Goal: Information Seeking & Learning: Learn about a topic

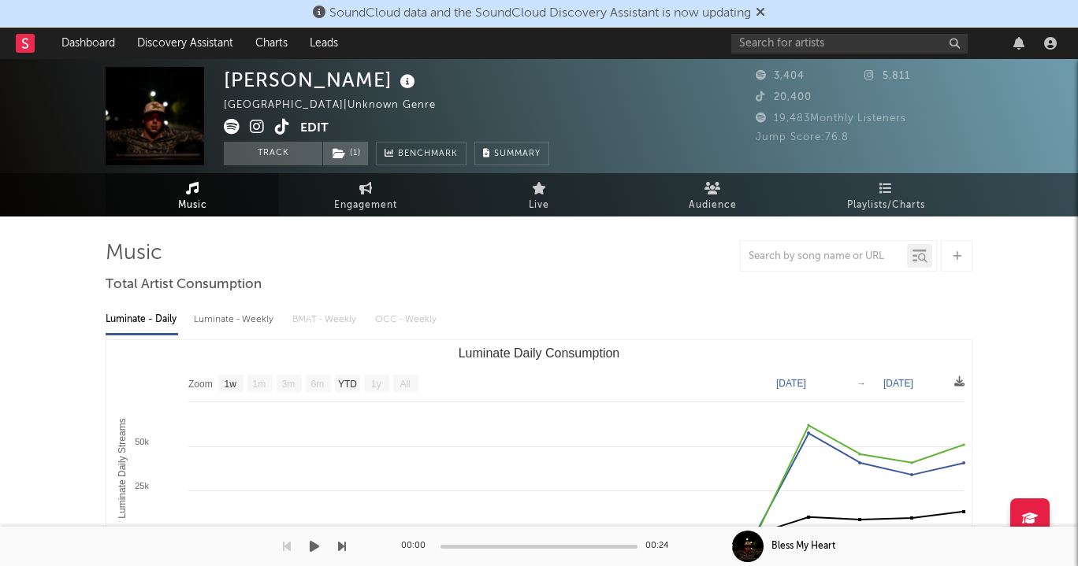
select select "1w"
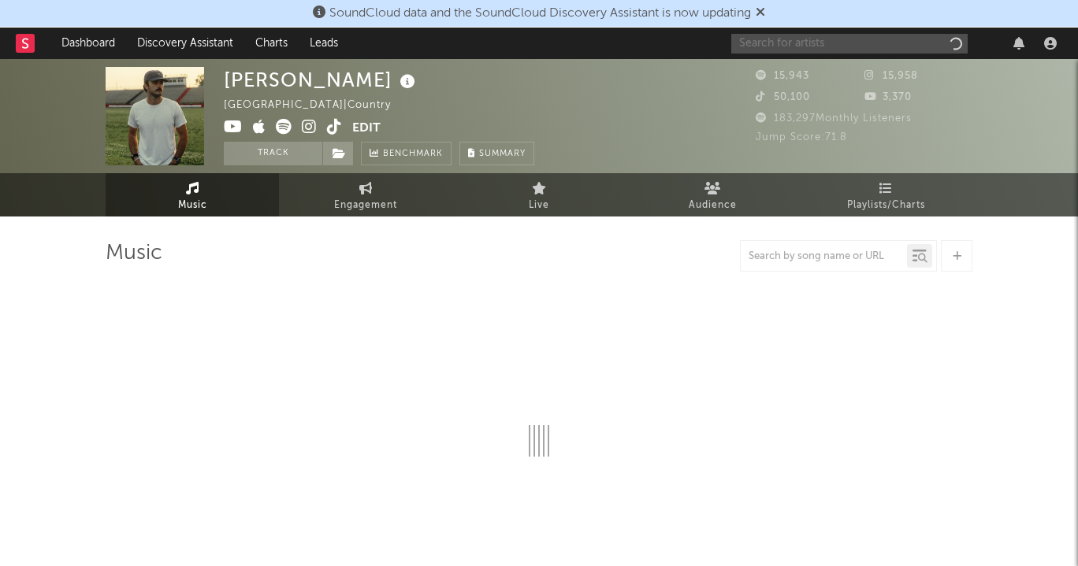
click at [857, 39] on input "text" at bounding box center [849, 44] width 236 height 20
type input "[PERSON_NAME]"
select select "6m"
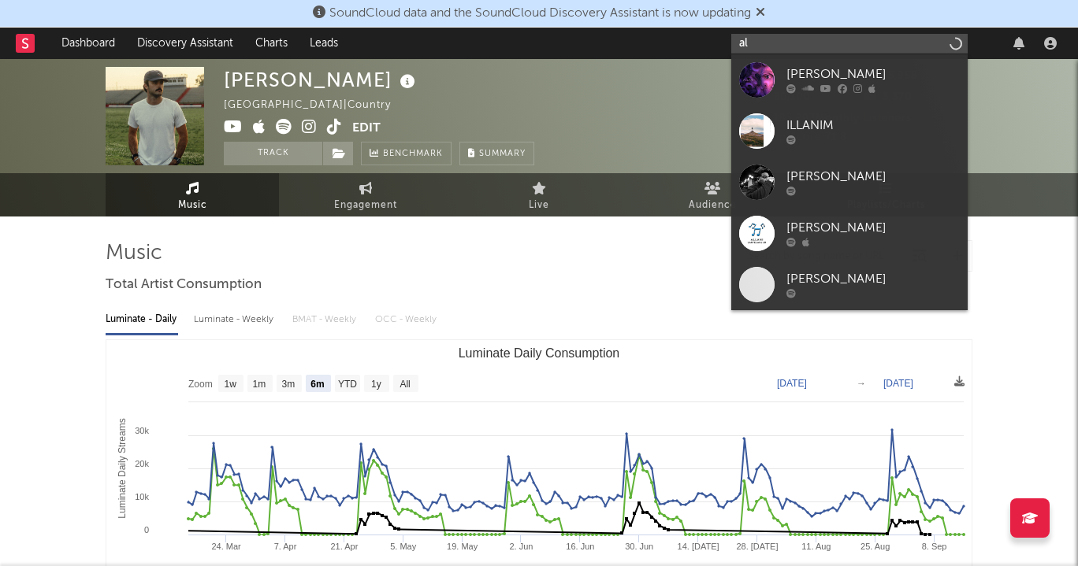
type input "a"
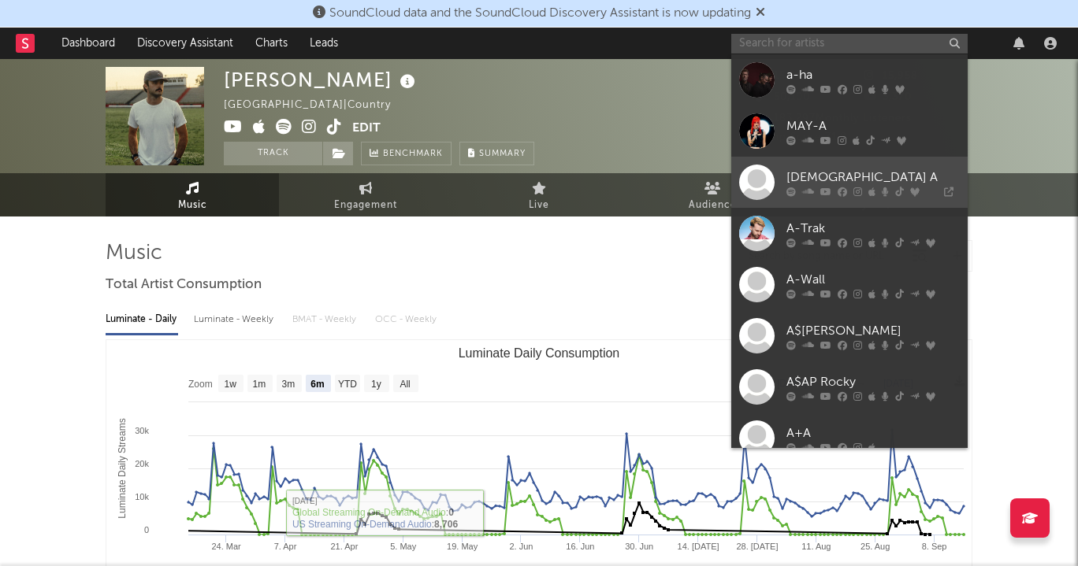
paste input "[URL][DOMAIN_NAME]"
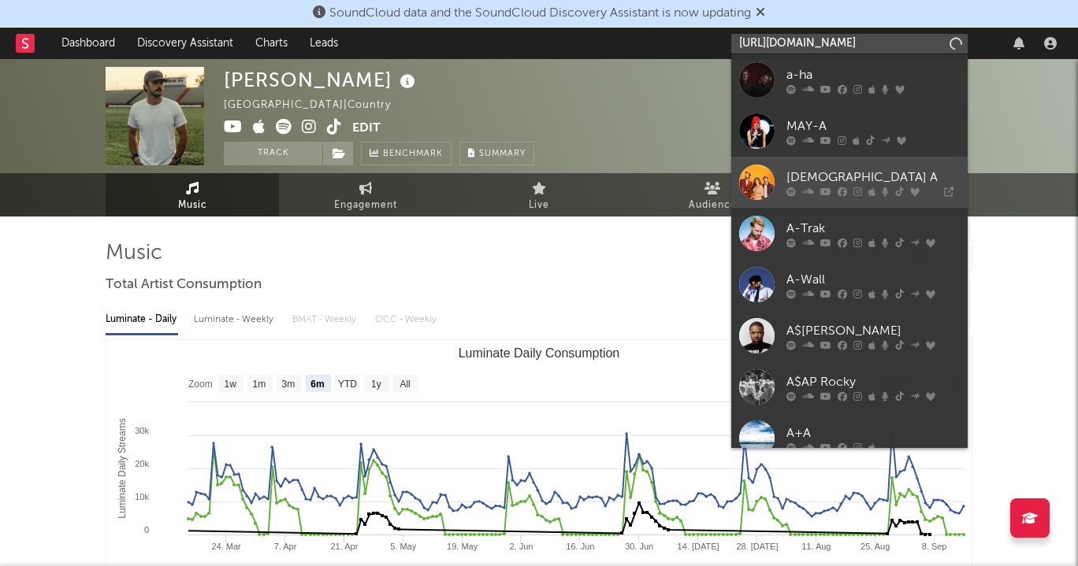
scroll to position [0, 278]
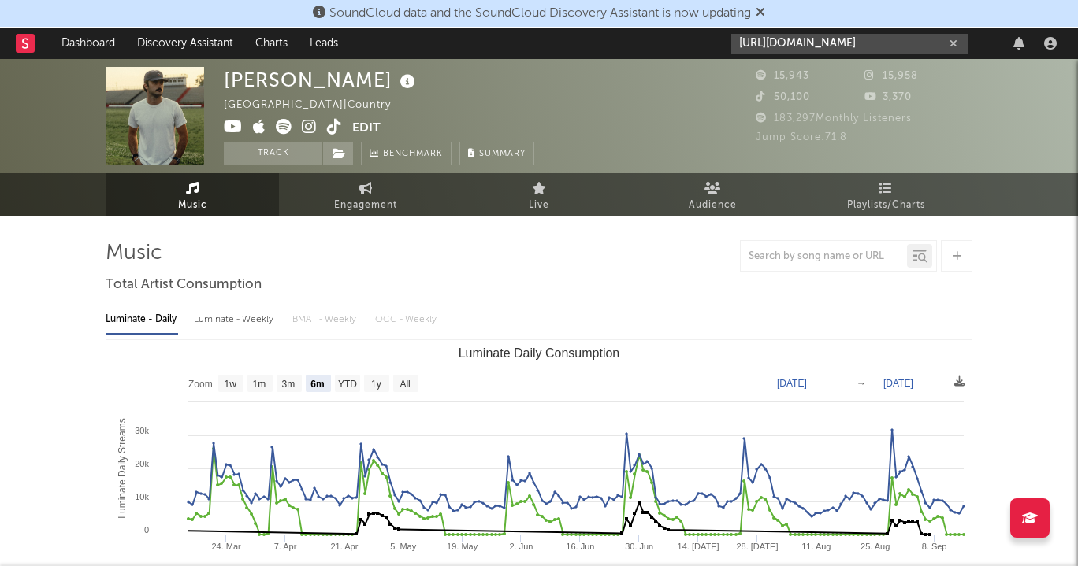
type input "[URL][DOMAIN_NAME]"
click at [975, 48] on div "[URL][DOMAIN_NAME]" at bounding box center [896, 44] width 331 height 32
click at [943, 45] on input "[URL][DOMAIN_NAME]" at bounding box center [849, 44] width 236 height 20
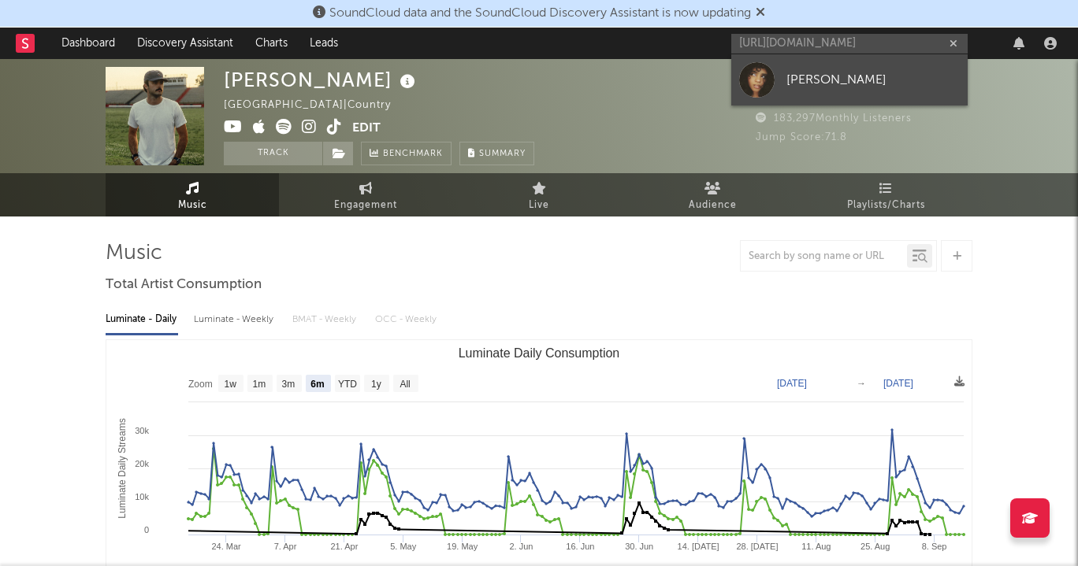
click at [864, 73] on div "[PERSON_NAME]" at bounding box center [872, 79] width 173 height 19
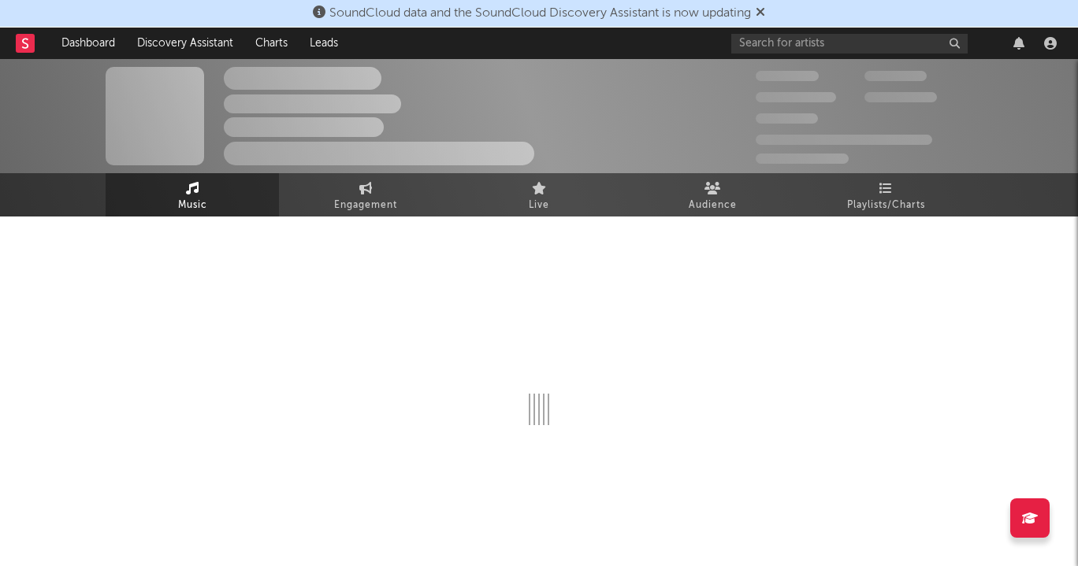
select select "1w"
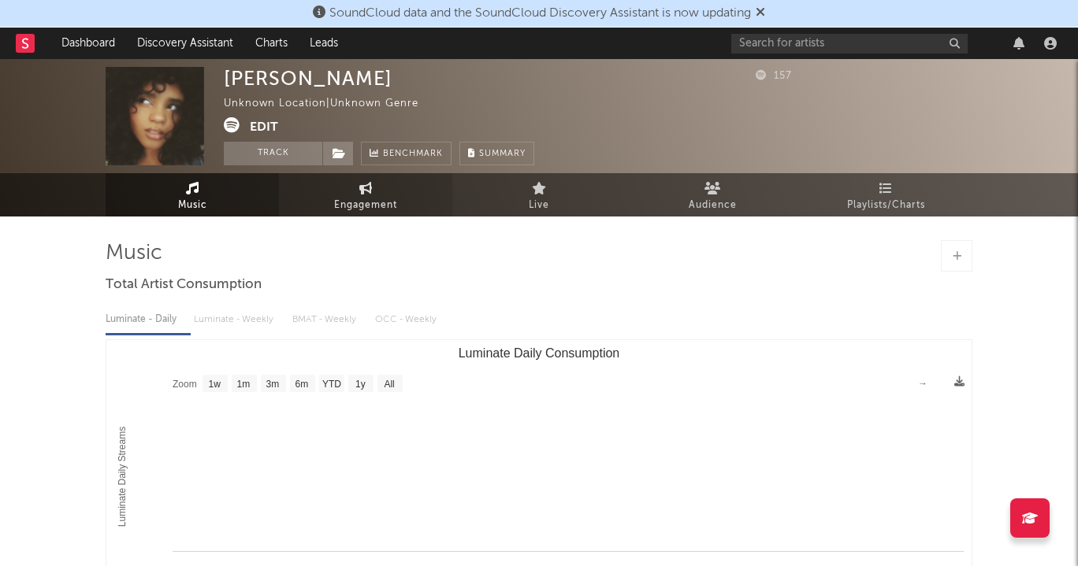
click at [359, 194] on link "Engagement" at bounding box center [365, 194] width 173 height 43
select select "1w"
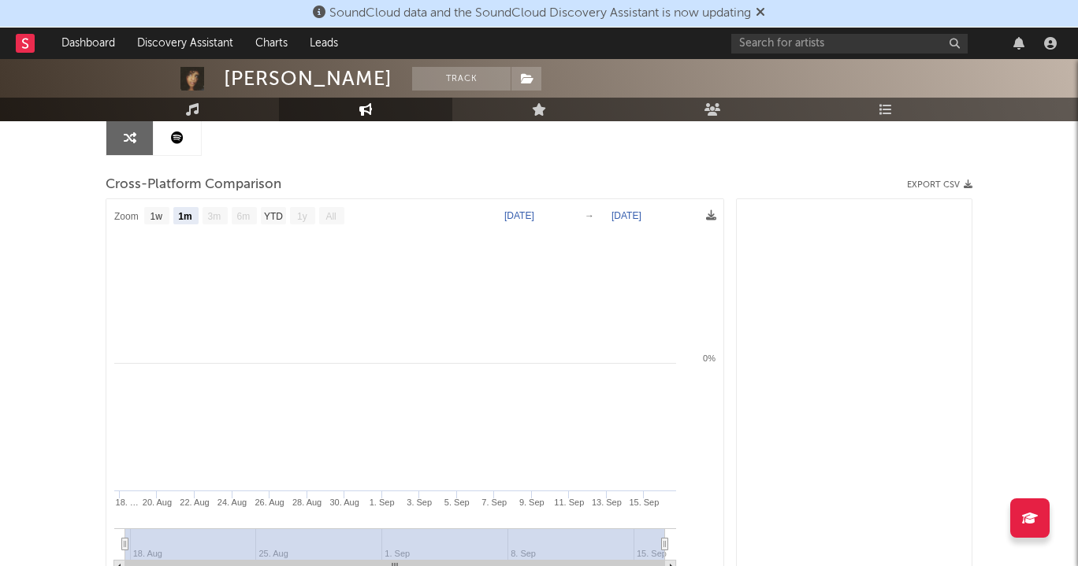
scroll to position [165, 0]
click at [154, 218] on text "1w" at bounding box center [156, 215] width 13 height 11
select select "1w"
type input "[DATE]"
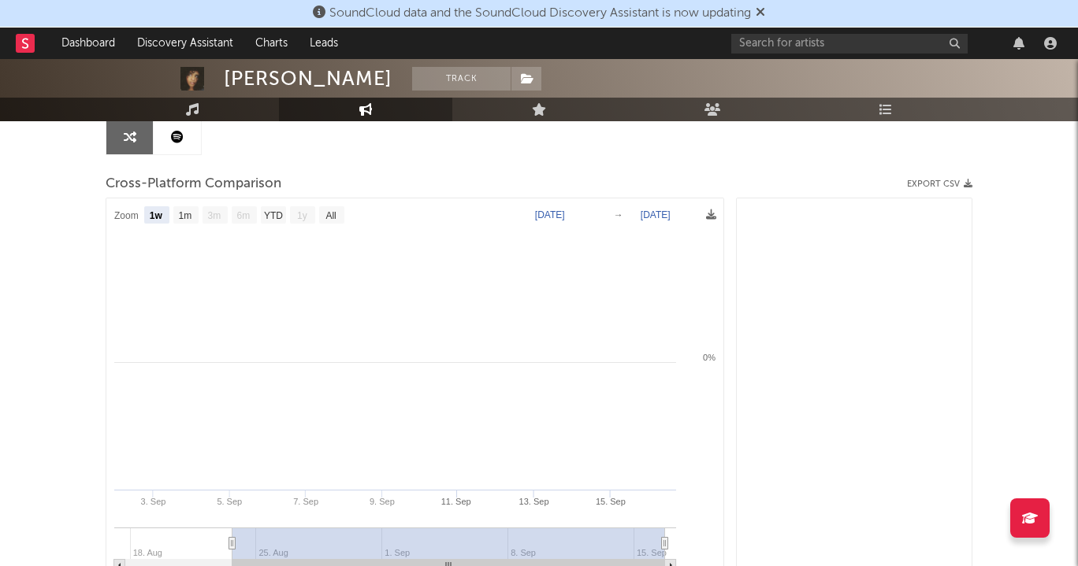
select select "1w"
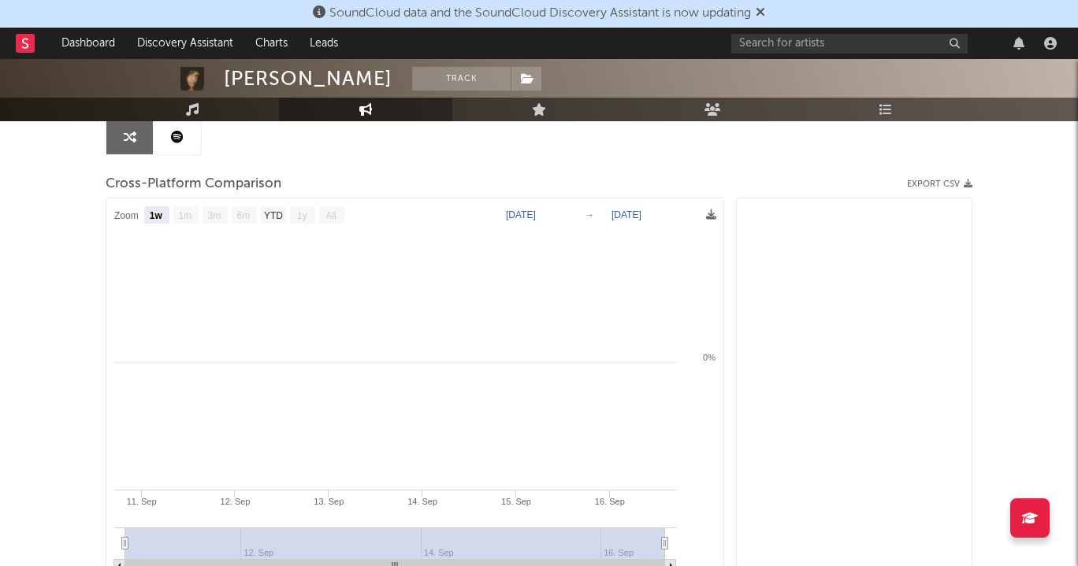
click at [177, 221] on rect at bounding box center [185, 214] width 25 height 17
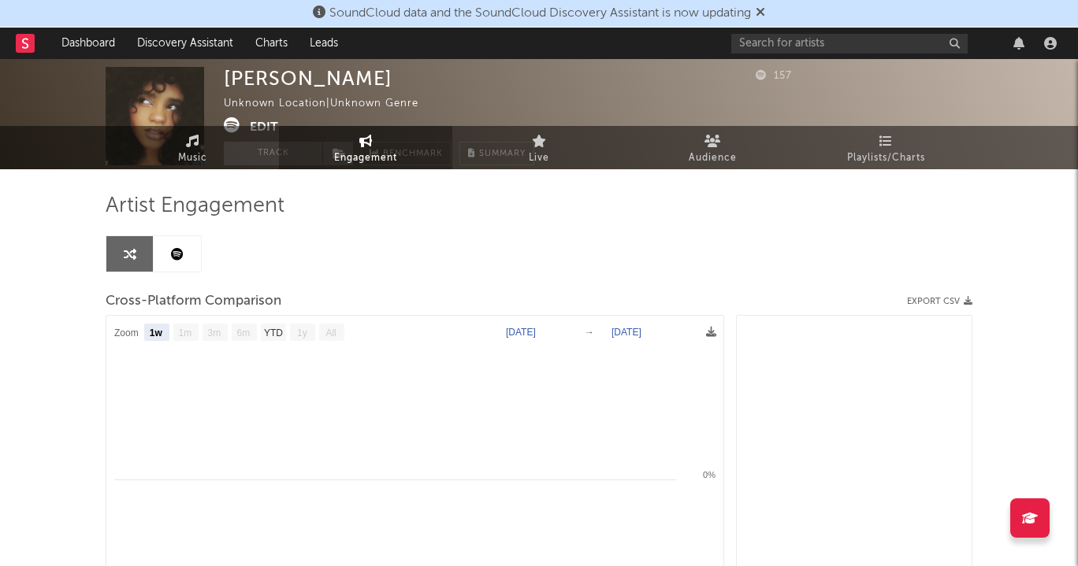
scroll to position [0, 0]
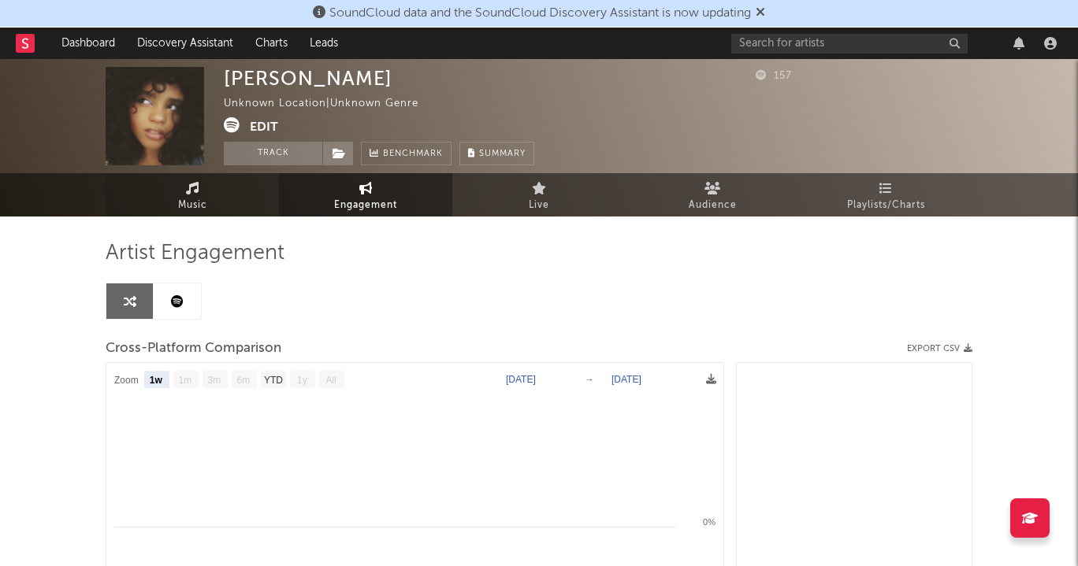
click at [209, 207] on link "Music" at bounding box center [192, 194] width 173 height 43
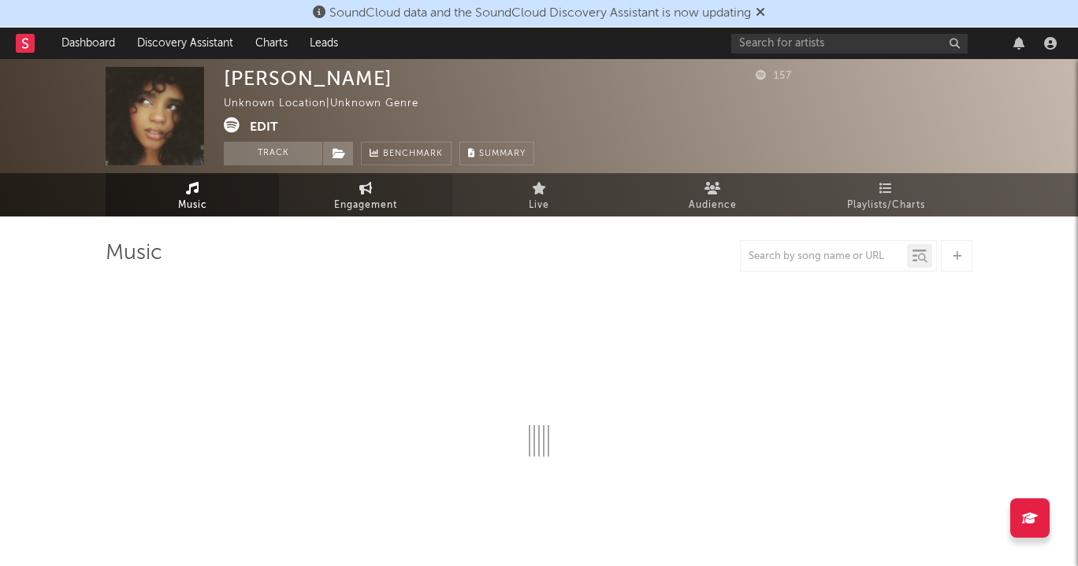
click at [416, 202] on link "Engagement" at bounding box center [365, 194] width 173 height 43
select select "1w"
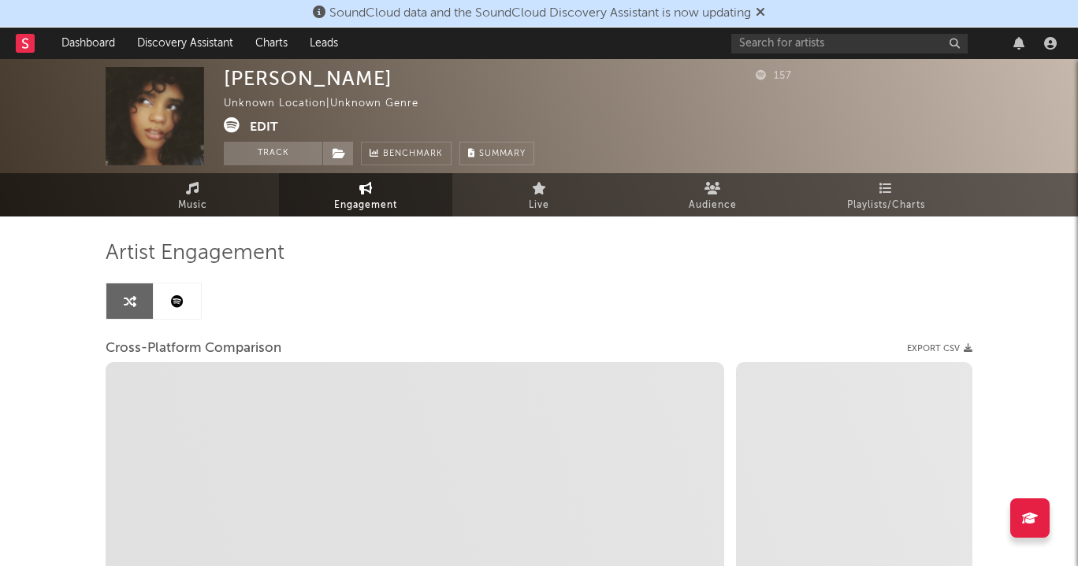
select select "1m"
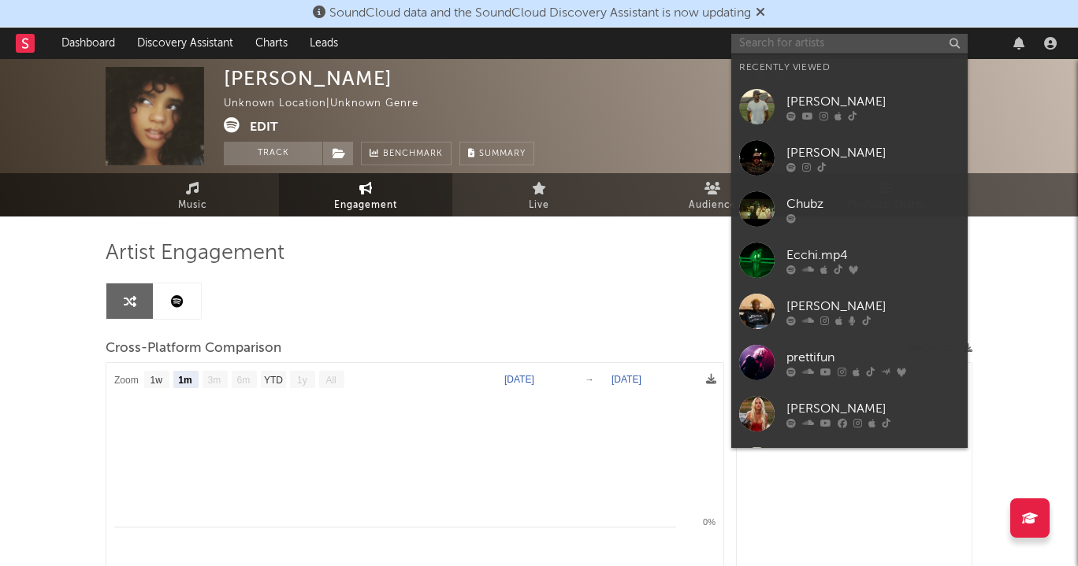
click at [870, 42] on input "text" at bounding box center [849, 44] width 236 height 20
paste input "[URL][DOMAIN_NAME]"
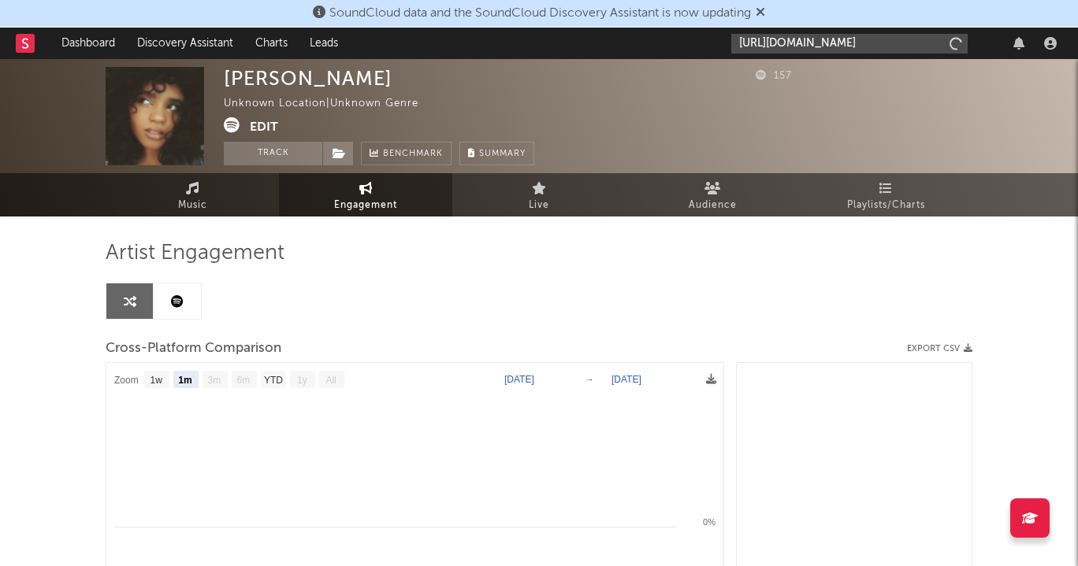
scroll to position [0, 11]
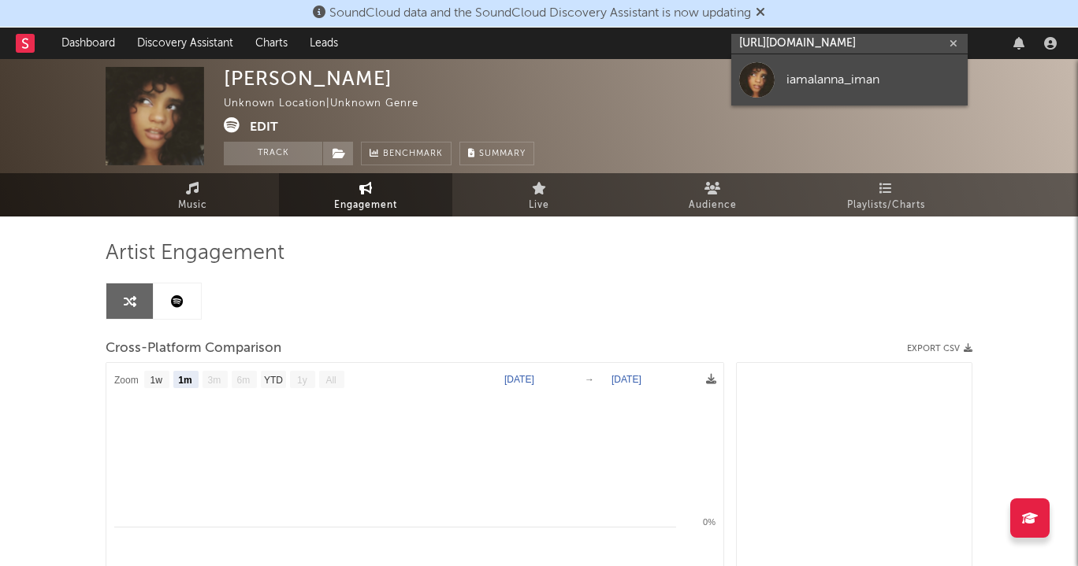
type input "[URL][DOMAIN_NAME]"
click at [837, 68] on link "iamalanna_iman" at bounding box center [849, 79] width 236 height 51
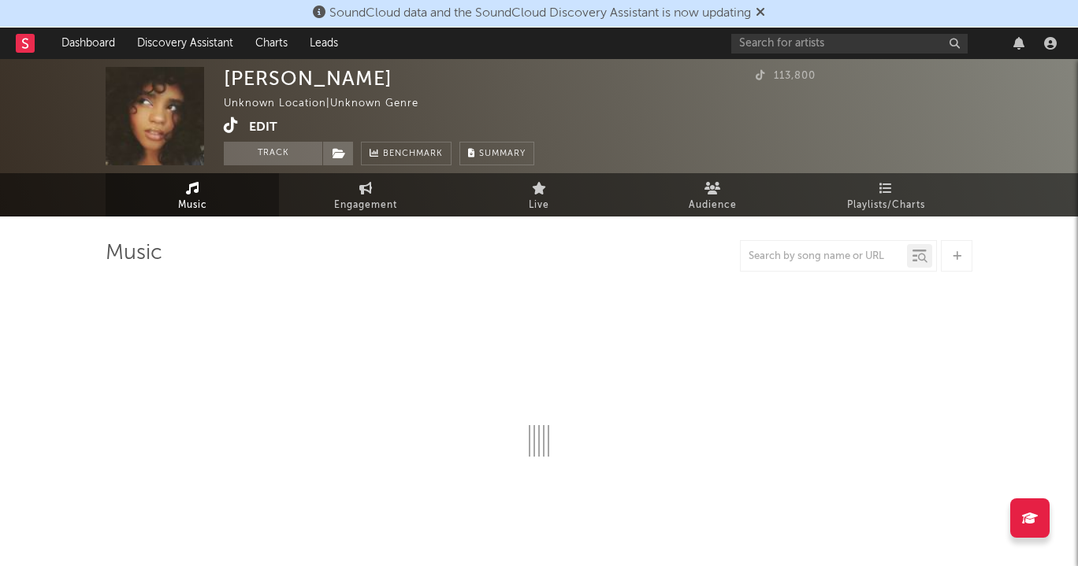
select select "1w"
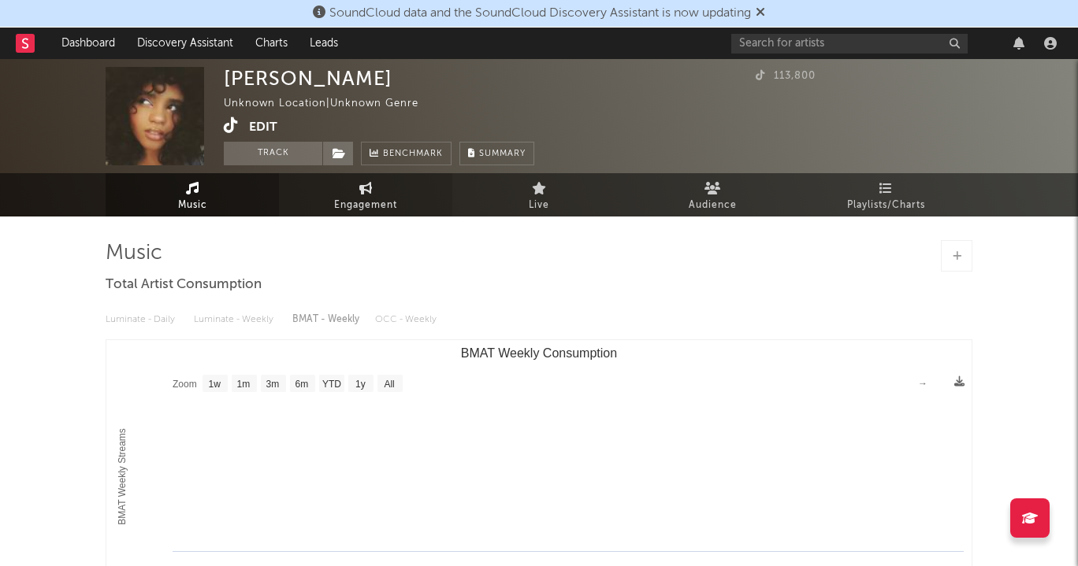
click at [340, 193] on link "Engagement" at bounding box center [365, 194] width 173 height 43
select select "1w"
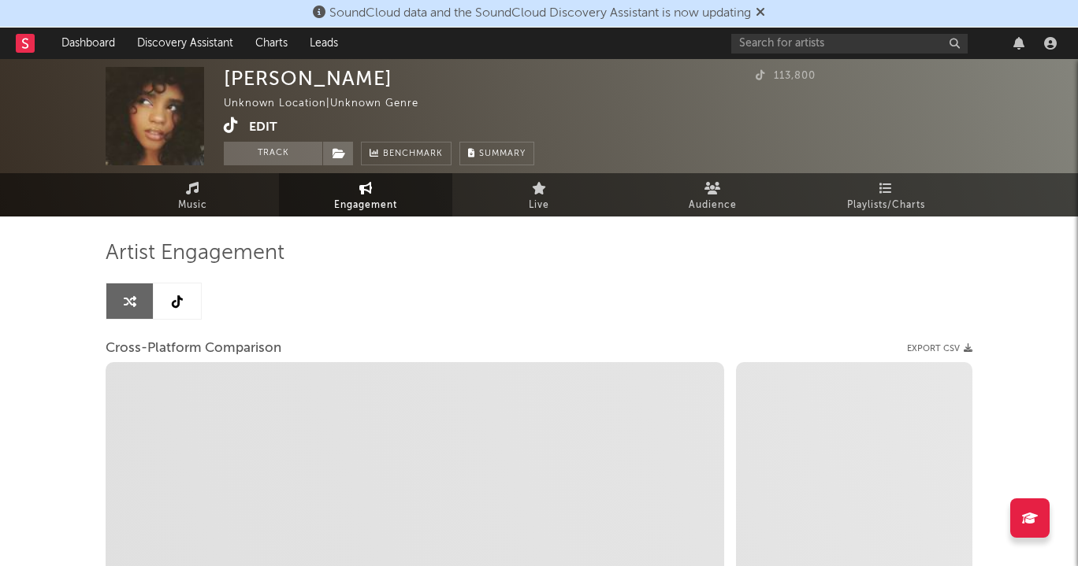
select select "1m"
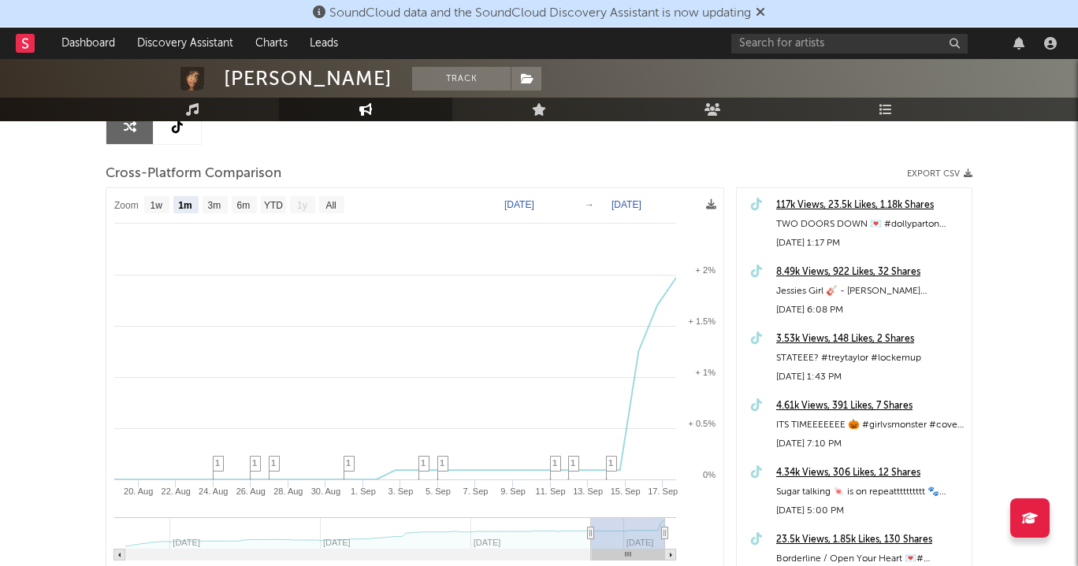
scroll to position [177, 0]
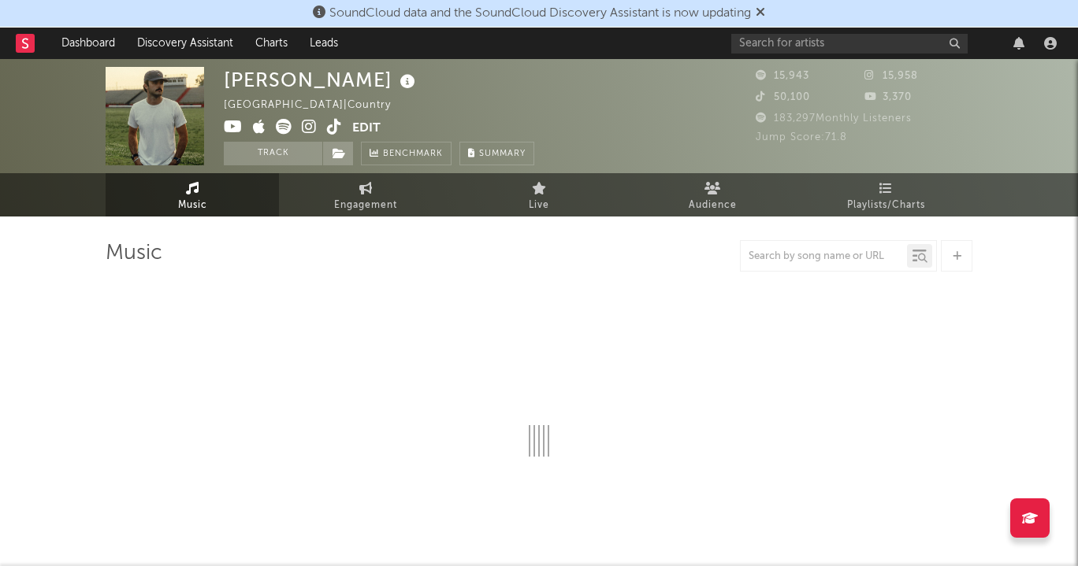
select select "6m"
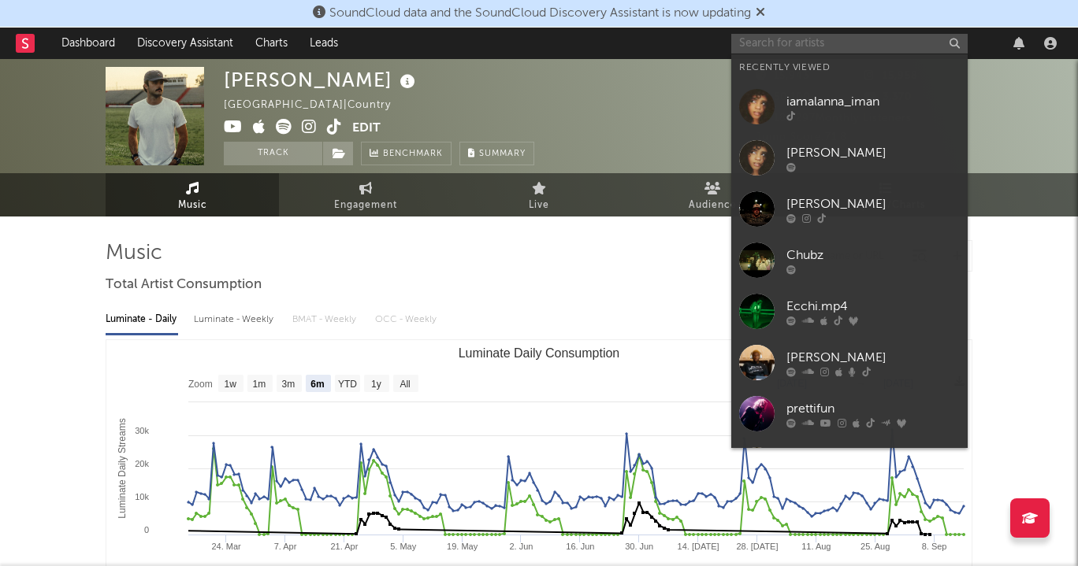
click at [878, 49] on input "text" at bounding box center [849, 44] width 236 height 20
paste input "https://www.tiktok.com/@siennapaisleyclark"
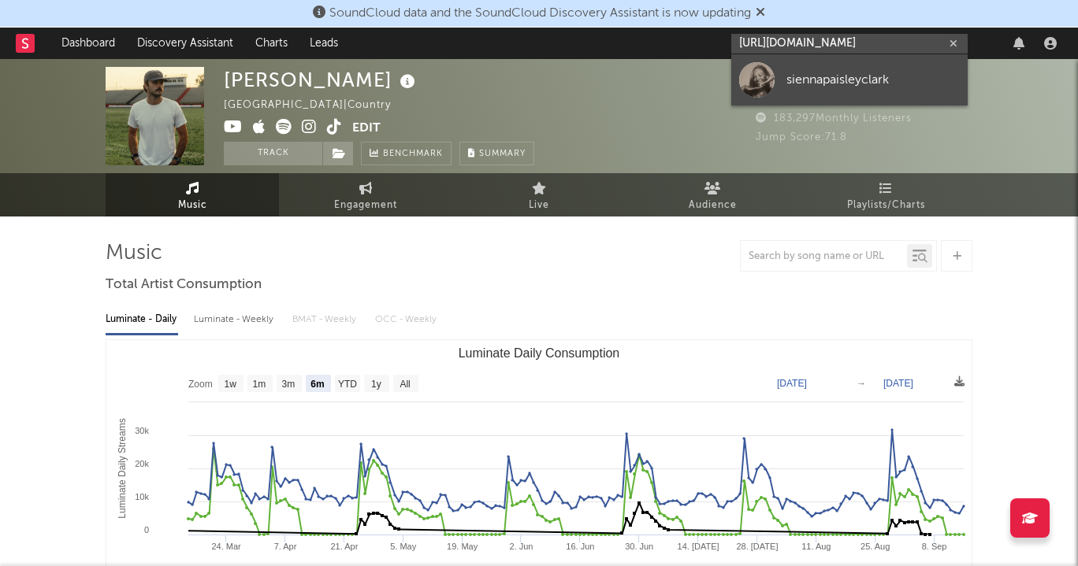
type input "https://www.tiktok.com/@siennapaisleyclark"
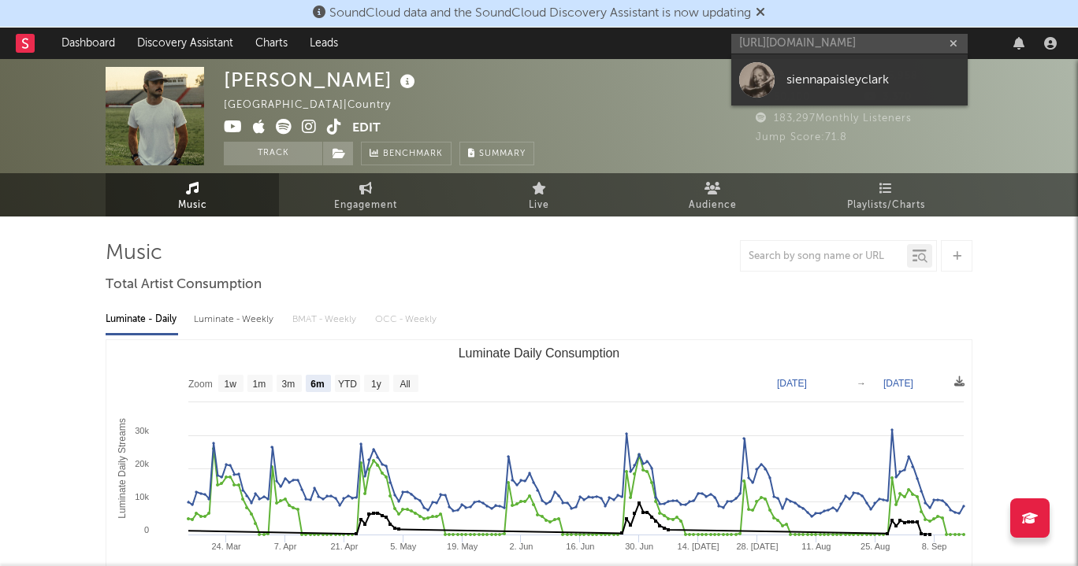
click at [869, 74] on div "siennapaisleyclark" at bounding box center [872, 79] width 173 height 19
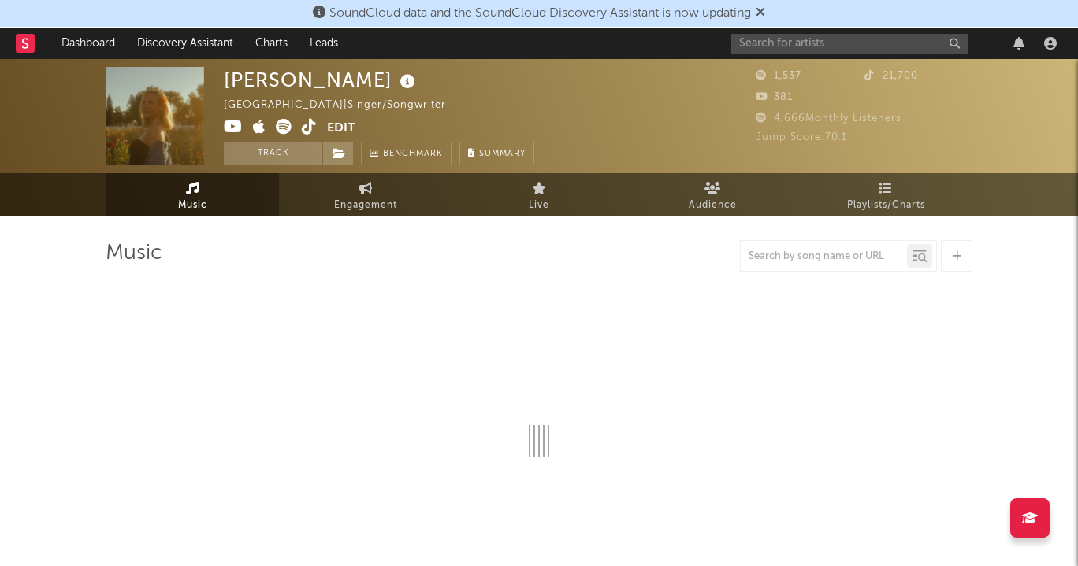
select select "6m"
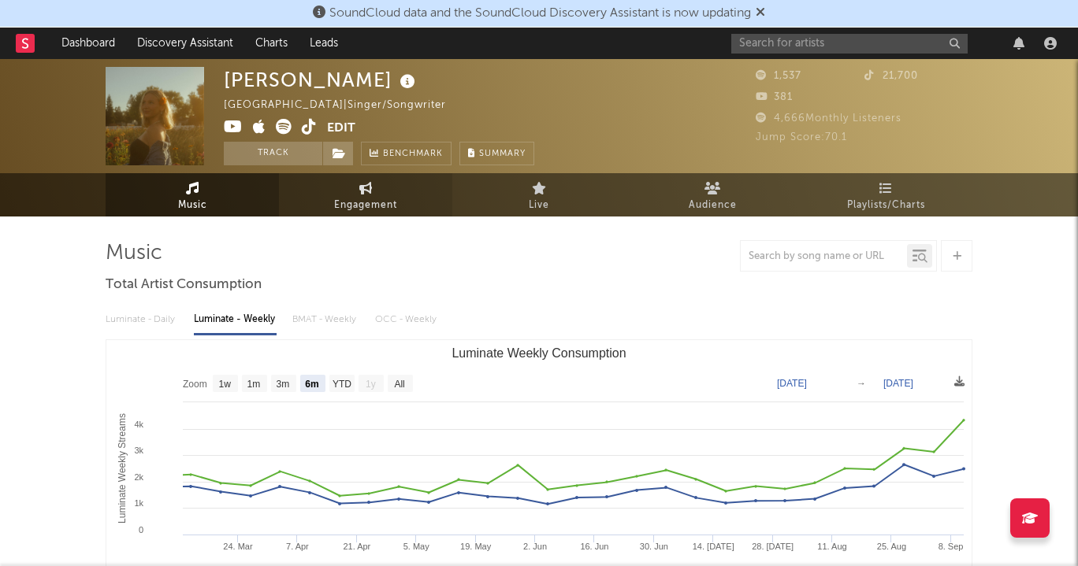
click at [395, 187] on link "Engagement" at bounding box center [365, 194] width 173 height 43
select select "1w"
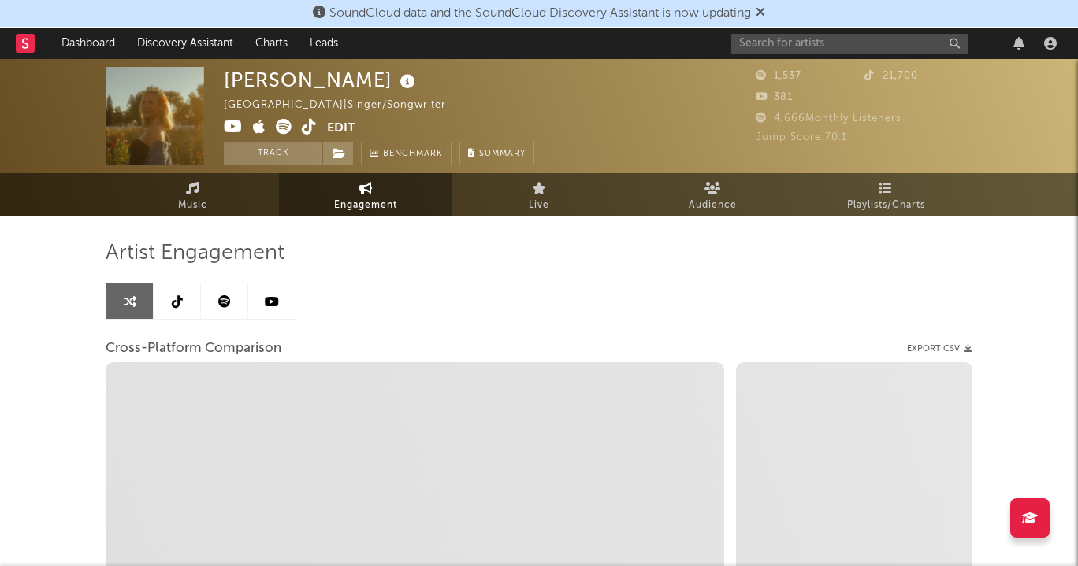
click at [176, 303] on icon at bounding box center [177, 301] width 11 height 13
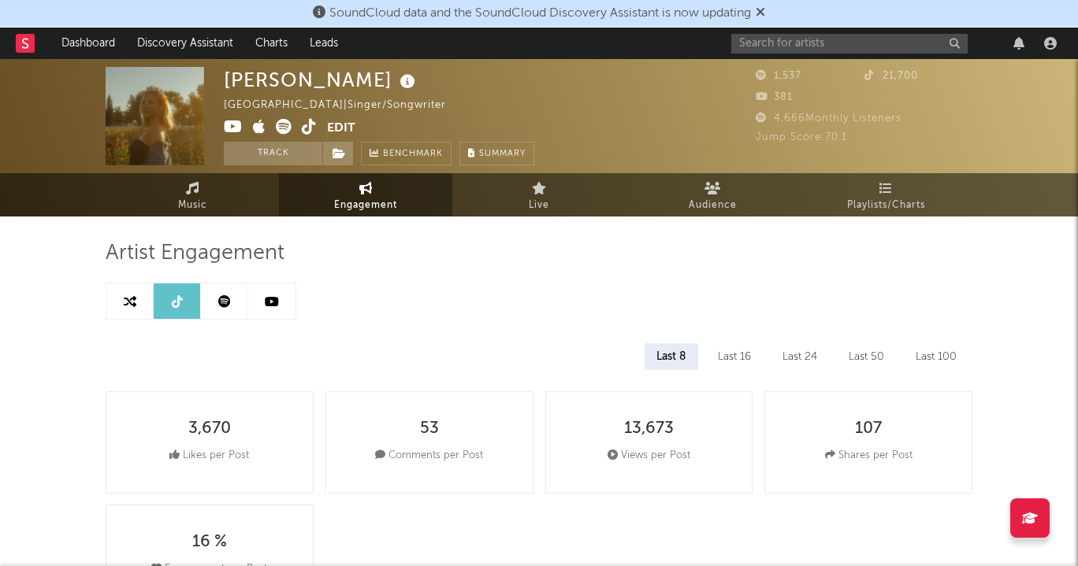
select select "6m"
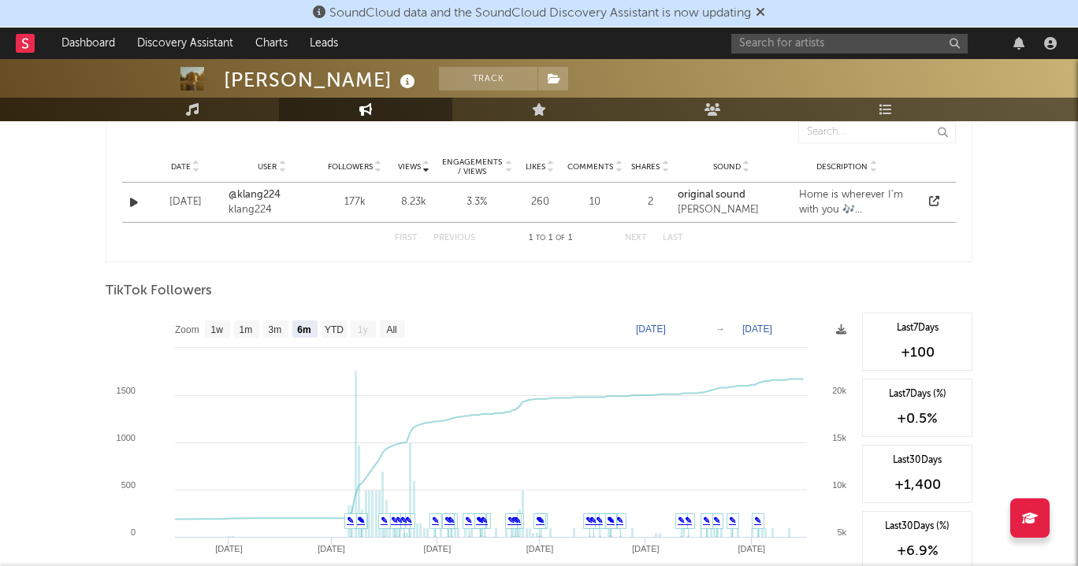
scroll to position [1214, 0]
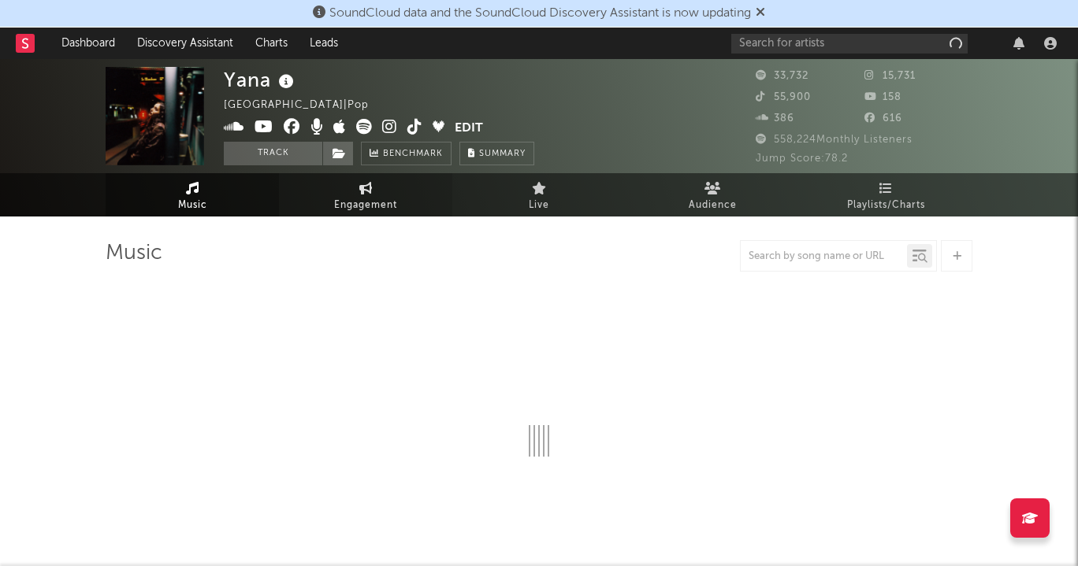
select select "6m"
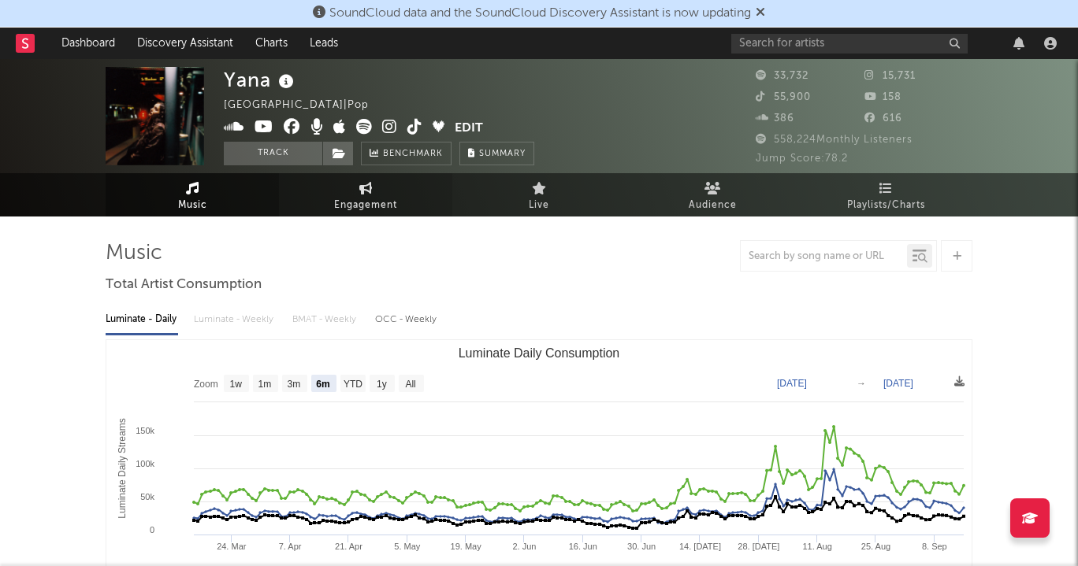
click at [345, 194] on link "Engagement" at bounding box center [365, 194] width 173 height 43
select select "1w"
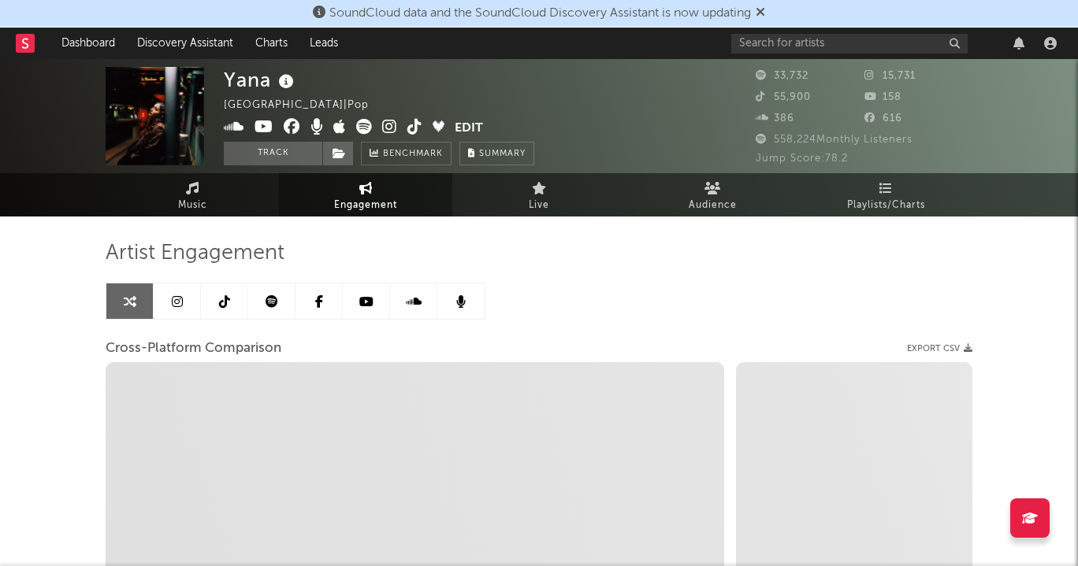
click at [211, 306] on link at bounding box center [224, 301] width 47 height 35
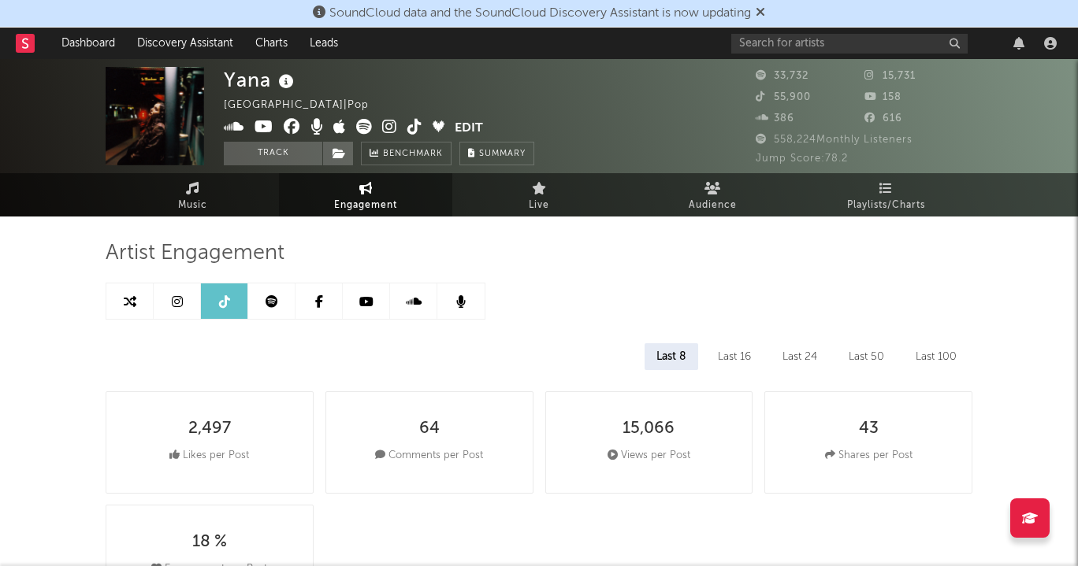
select select "6m"
click at [385, 130] on icon at bounding box center [389, 127] width 15 height 16
